Goal: Share content

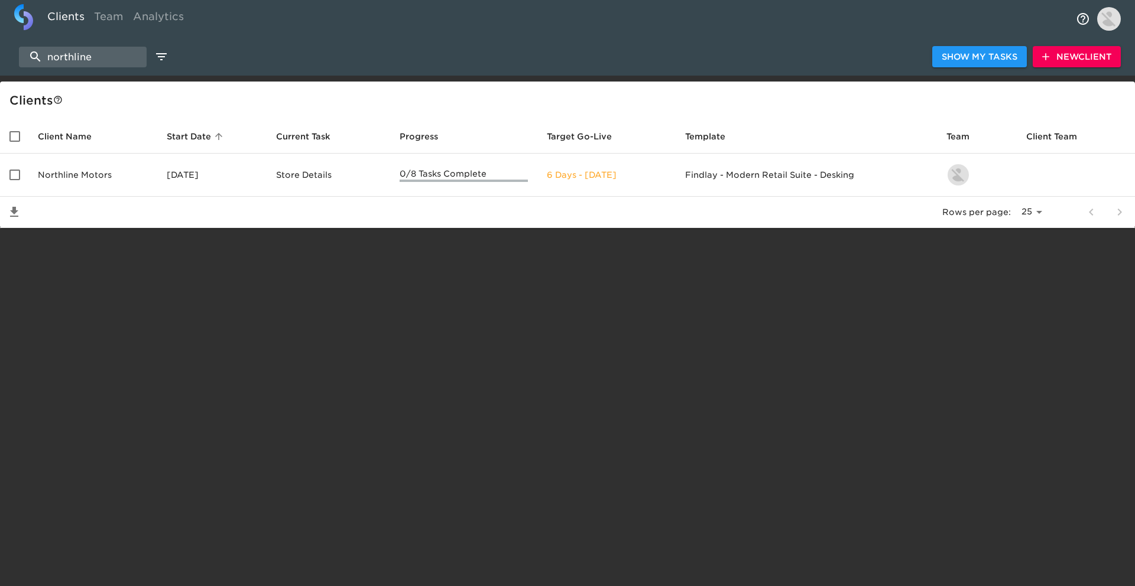
select select "25"
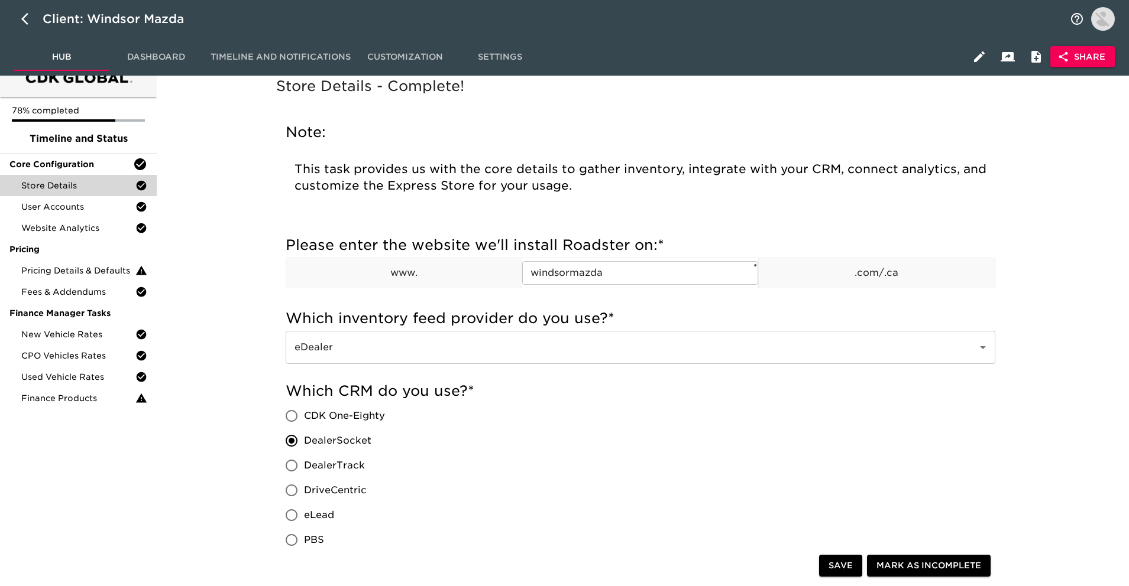
scroll to position [21, 0]
click at [1083, 47] on button "Share" at bounding box center [1082, 57] width 64 height 22
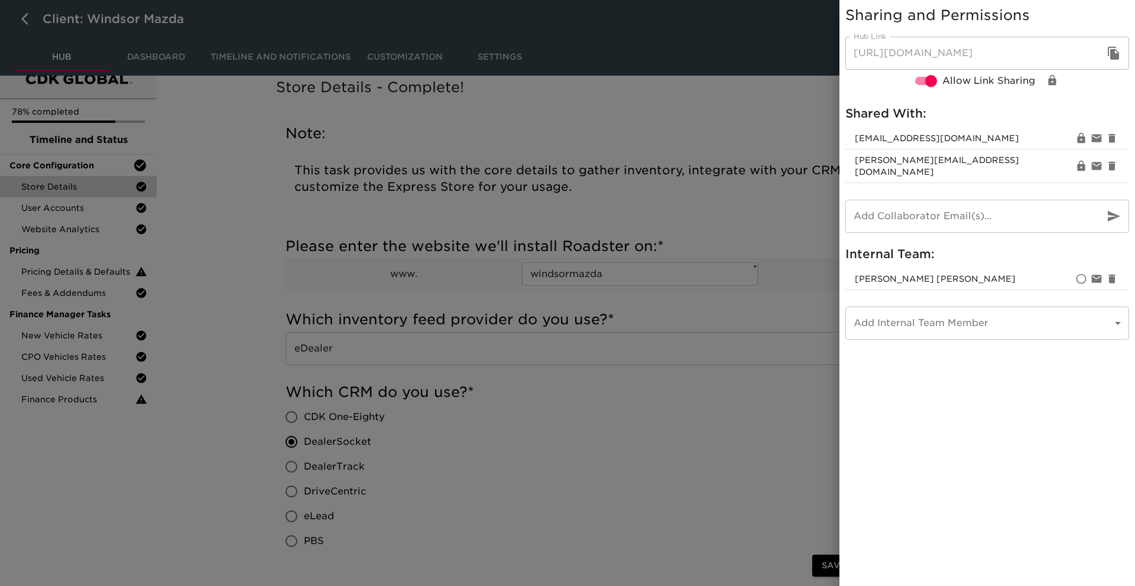
click at [964, 137] on span "fkhanblackrockdigital@gmail.com" at bounding box center [964, 138] width 219 height 12
copy li "fkhanblackrockdigital@gmail.com"
click at [903, 155] on span "ssingh@windsormazda.com" at bounding box center [964, 166] width 219 height 24
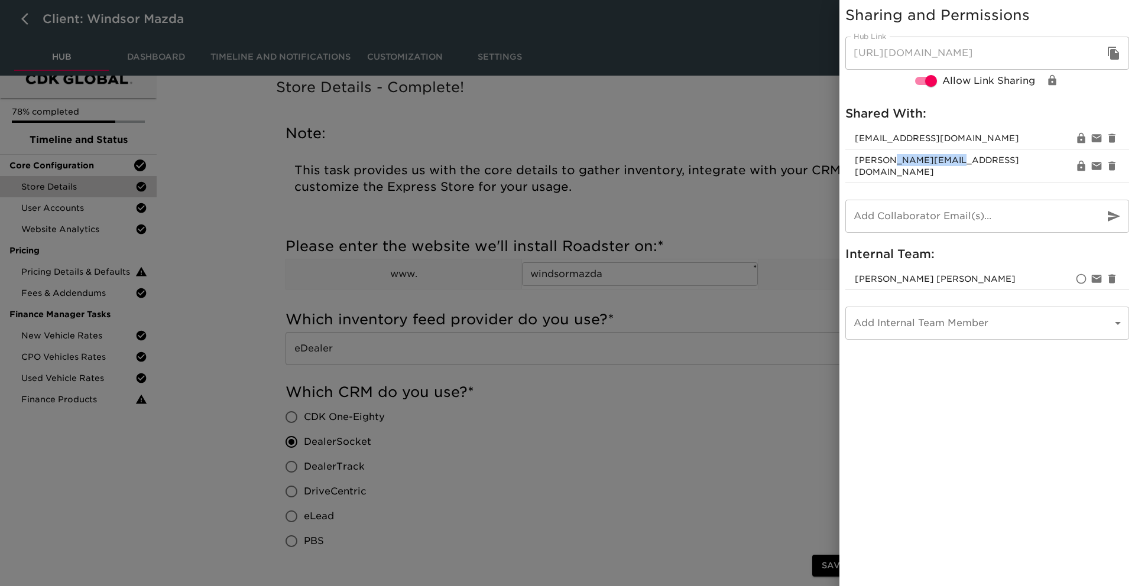
click at [903, 155] on span "ssingh@windsormazda.com" at bounding box center [964, 166] width 219 height 24
copy span "windsormazda"
click at [903, 155] on span "ssingh@windsormazda.com" at bounding box center [964, 166] width 219 height 24
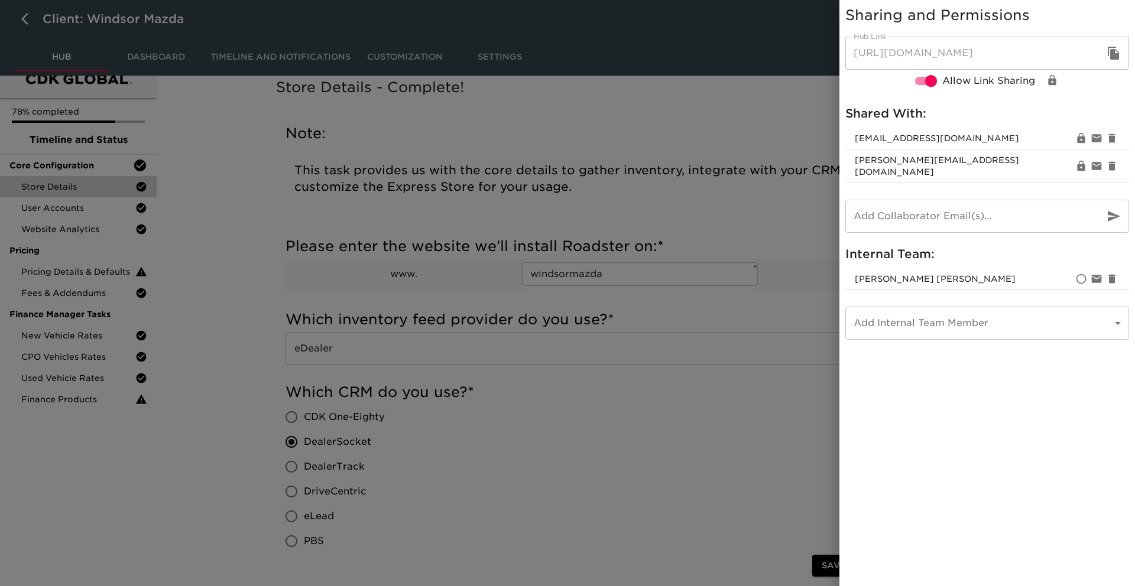
click at [730, 160] on div at bounding box center [567, 293] width 1135 height 586
